Goal: Navigation & Orientation: Find specific page/section

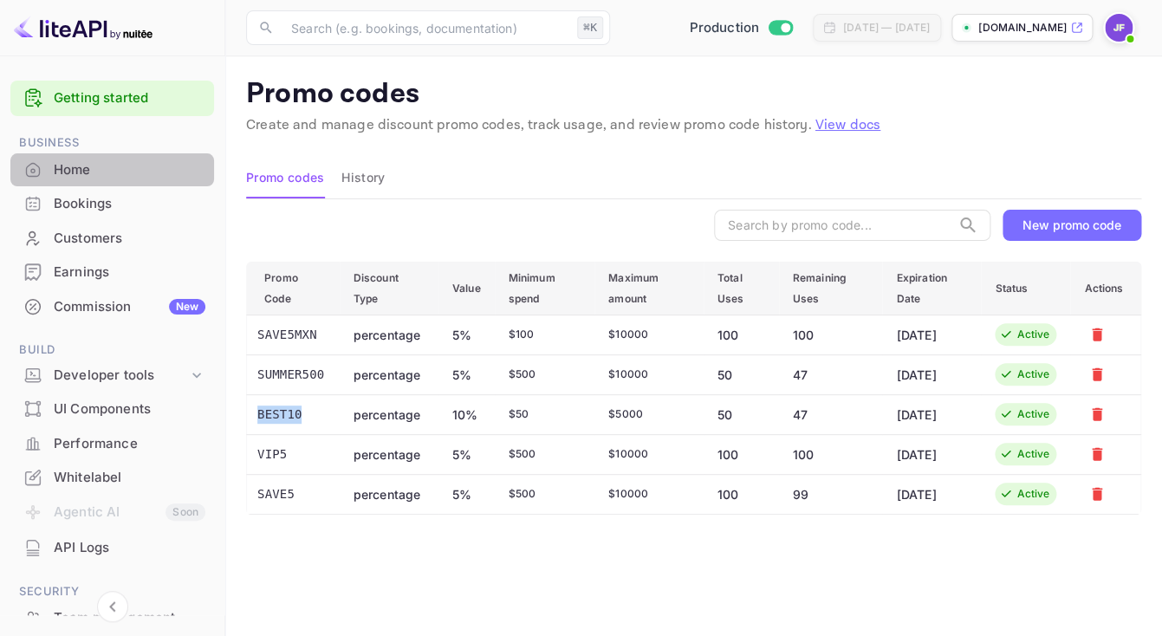
click at [99, 171] on div "Home" at bounding box center [130, 170] width 152 height 20
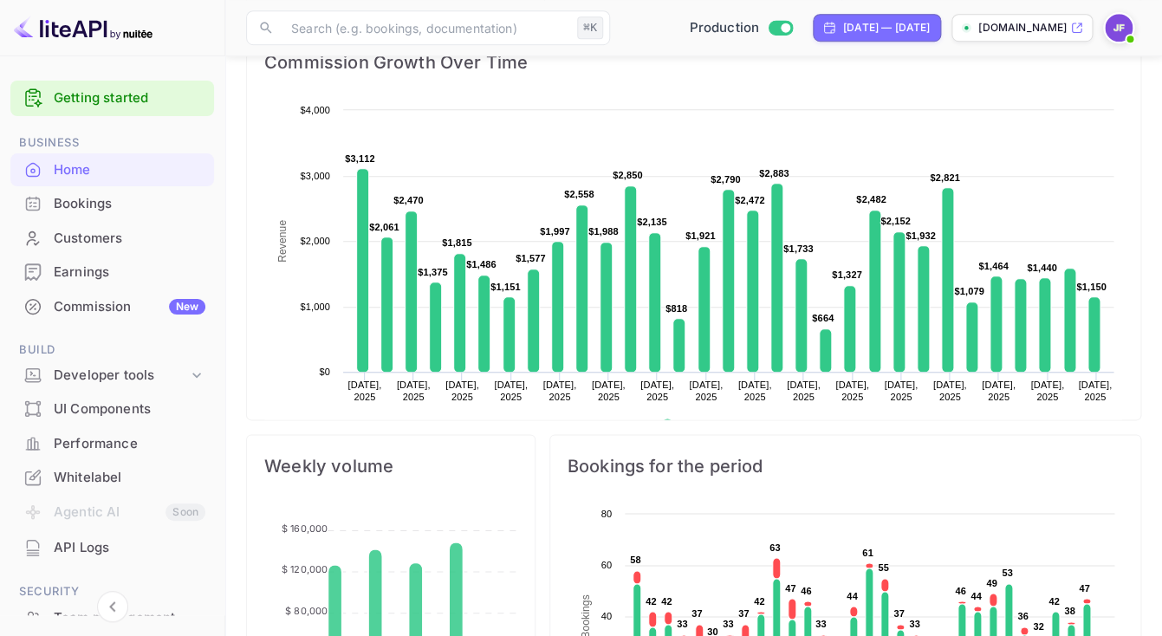
scroll to position [461, 0]
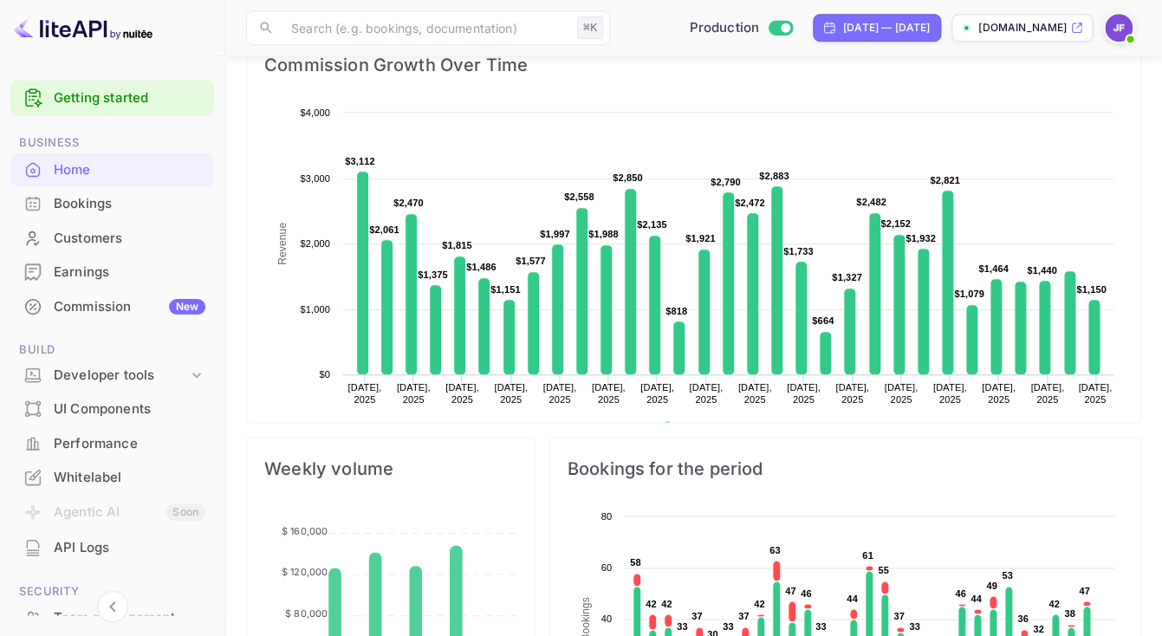
click at [98, 270] on div "Earnings" at bounding box center [130, 272] width 152 height 20
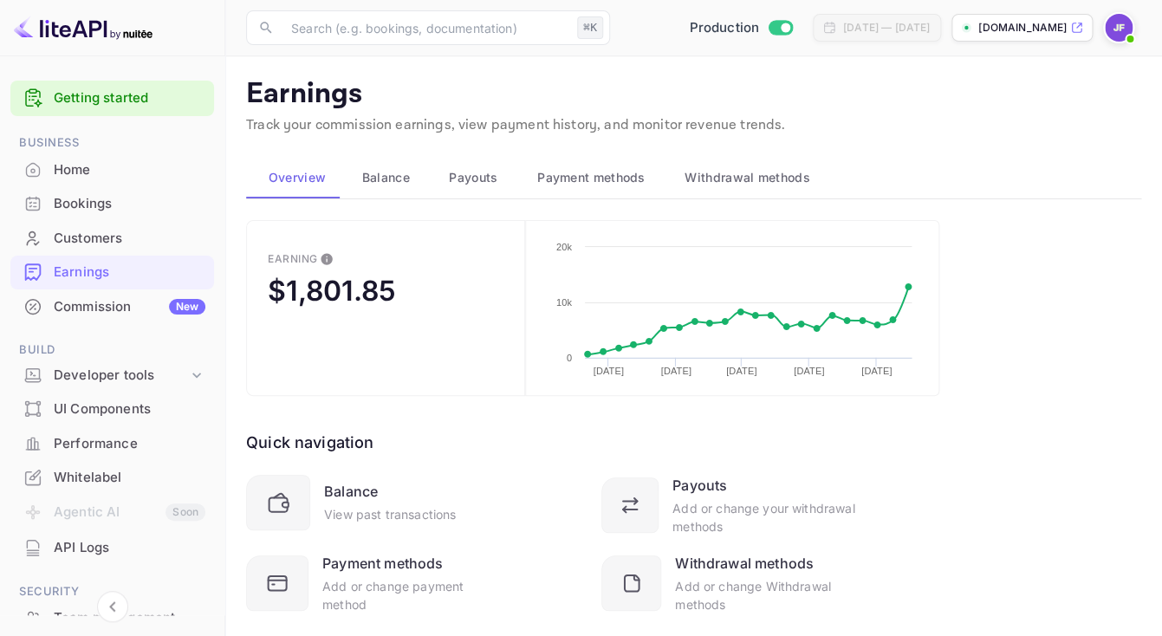
click at [479, 186] on span "Payouts" at bounding box center [473, 177] width 49 height 21
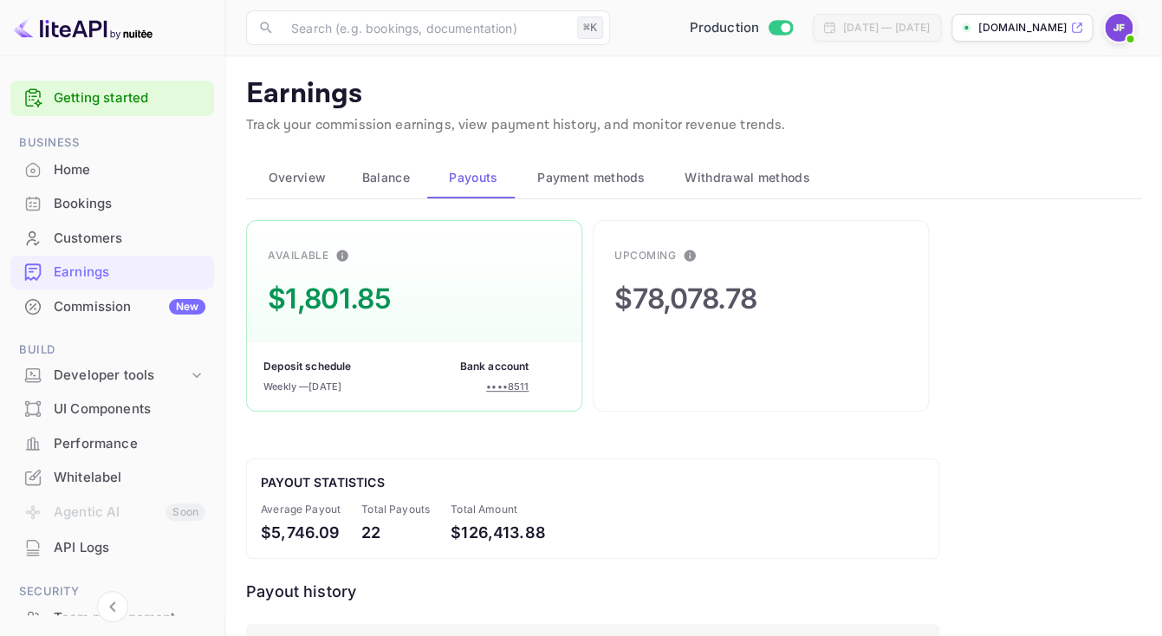
click at [133, 311] on div "Commission New" at bounding box center [130, 307] width 152 height 20
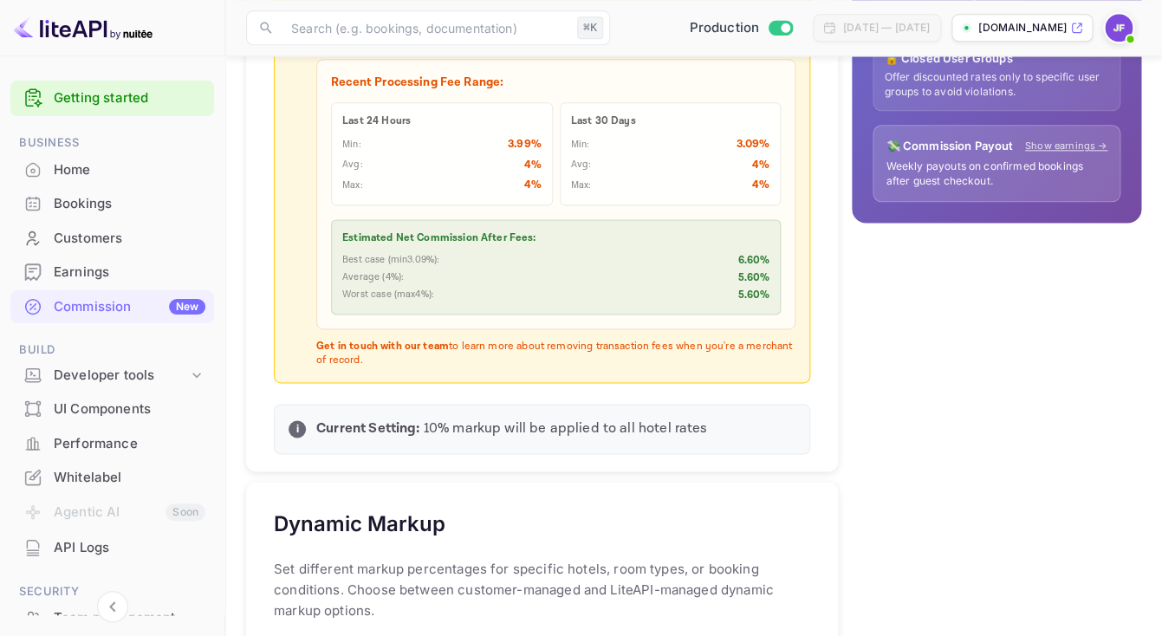
scroll to position [665, 0]
click at [101, 276] on div "Earnings" at bounding box center [130, 272] width 152 height 20
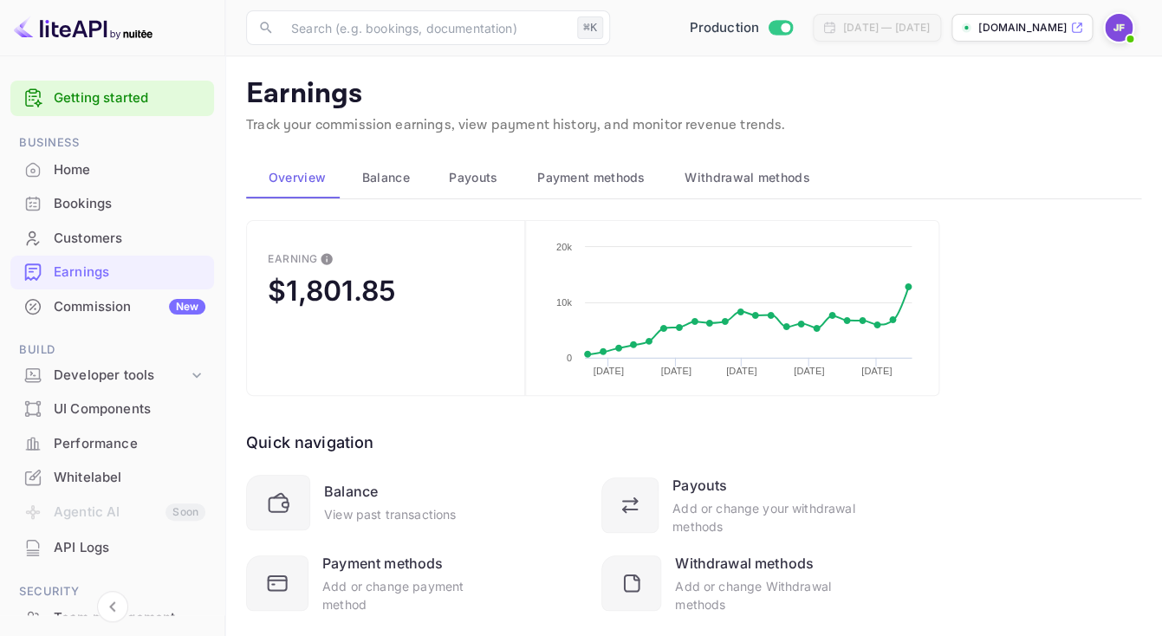
click at [87, 178] on div "Home" at bounding box center [130, 170] width 152 height 20
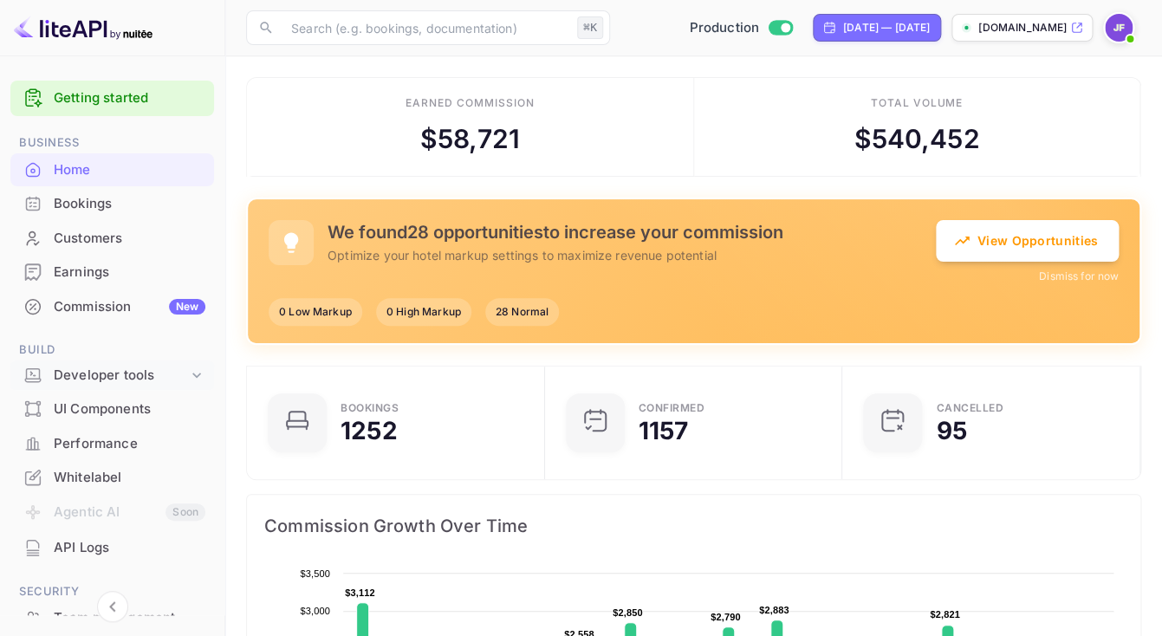
click at [113, 378] on div "Developer tools" at bounding box center [121, 376] width 134 height 20
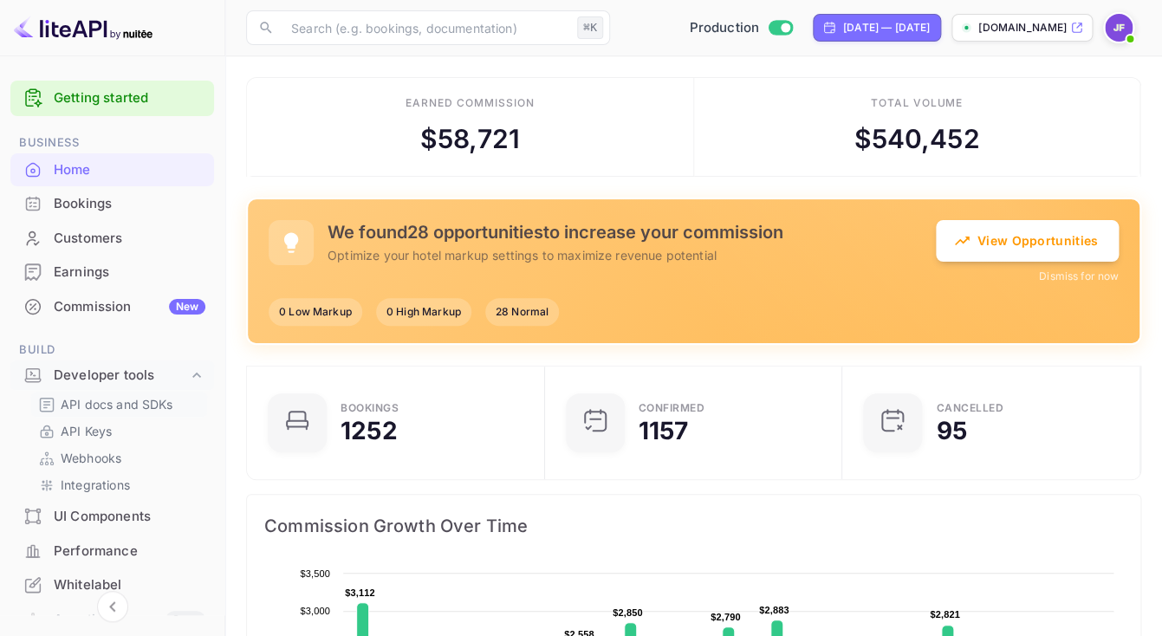
click at [126, 411] on p "API docs and SDKs" at bounding box center [117, 404] width 113 height 18
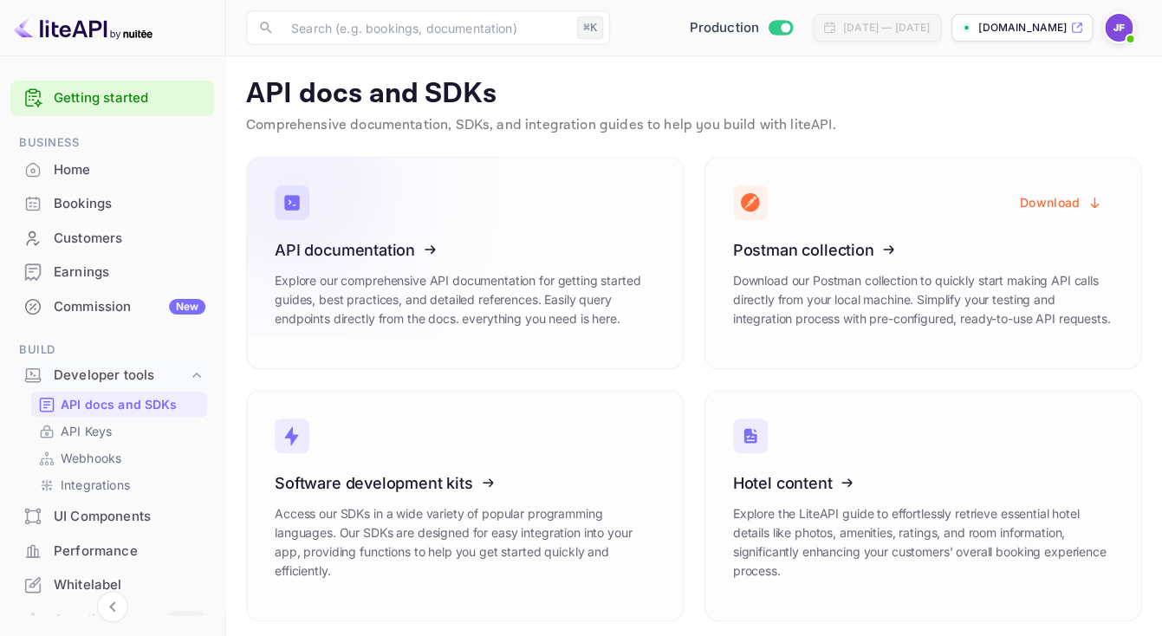
click at [399, 247] on icon at bounding box center [381, 247] width 269 height 178
